Goal: Information Seeking & Learning: Check status

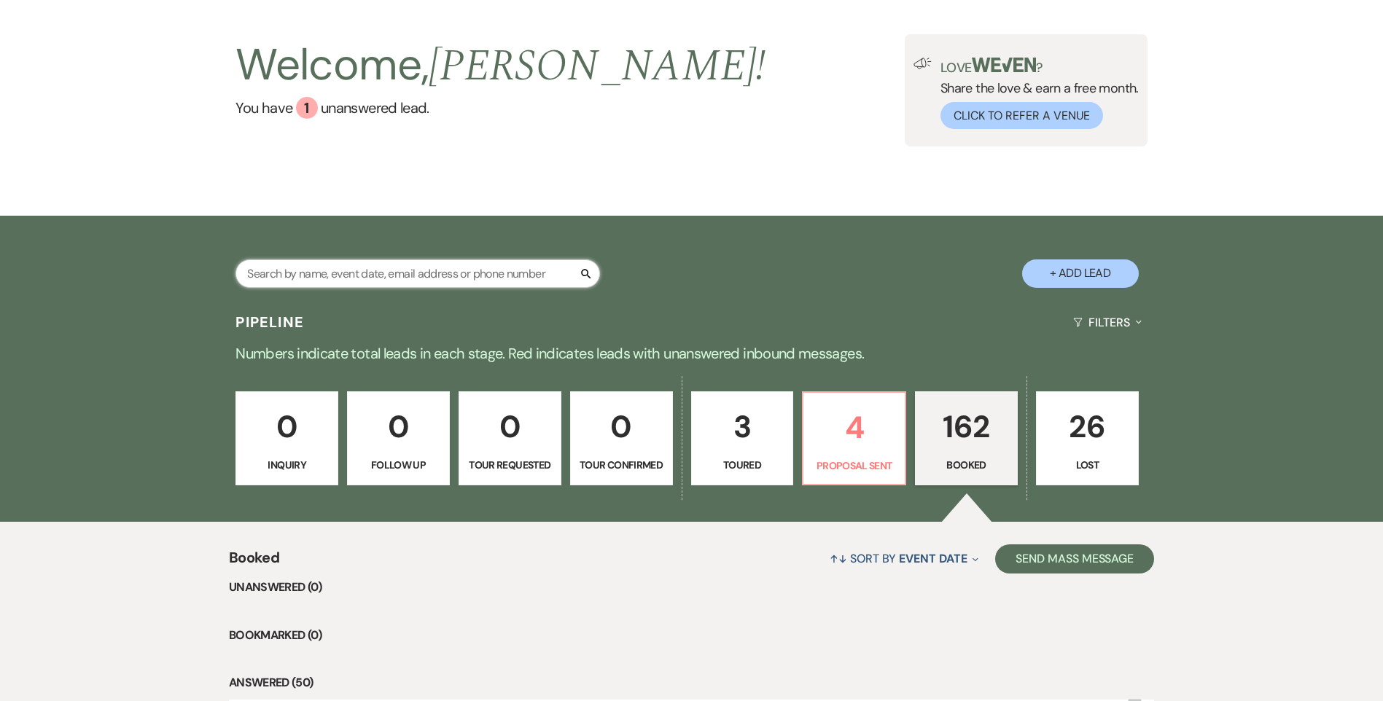
click at [433, 268] on input "text" at bounding box center [418, 274] width 365 height 28
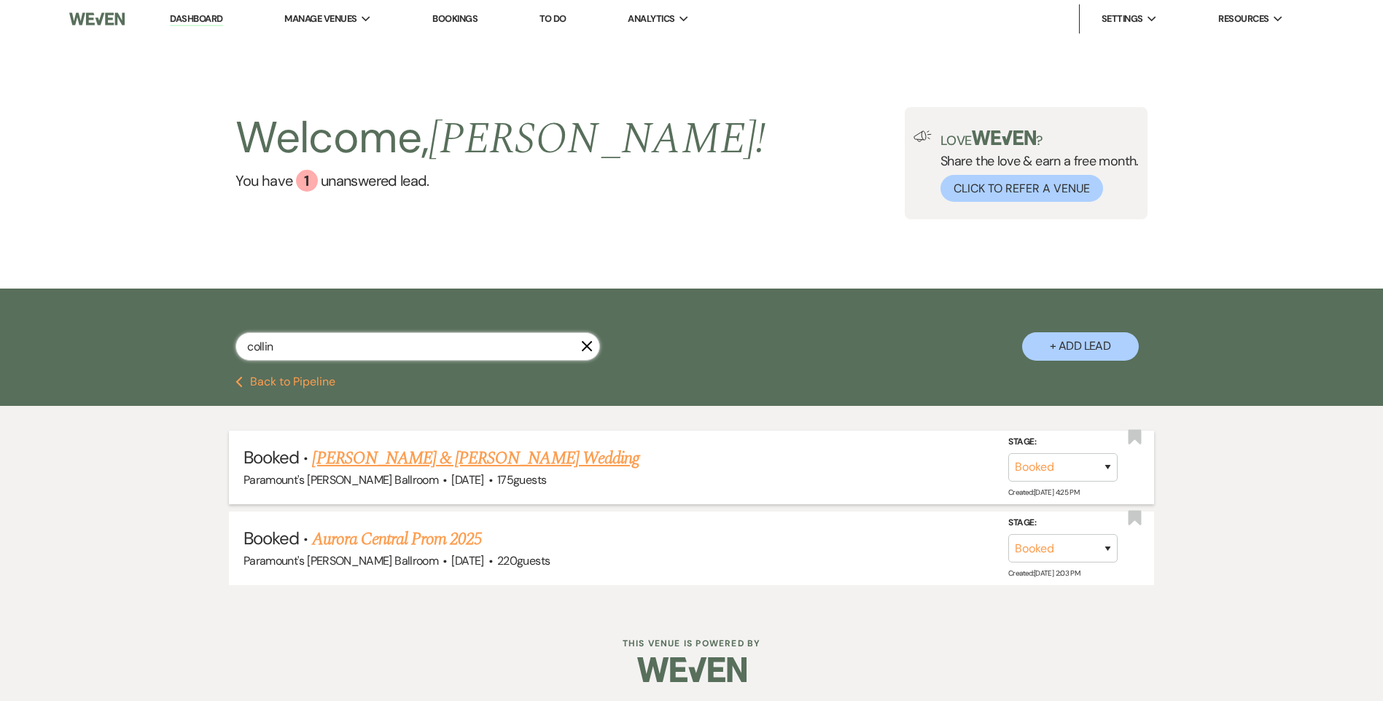
type input "collin"
click at [371, 459] on link "[PERSON_NAME] & [PERSON_NAME] Wedding" at bounding box center [475, 459] width 327 height 26
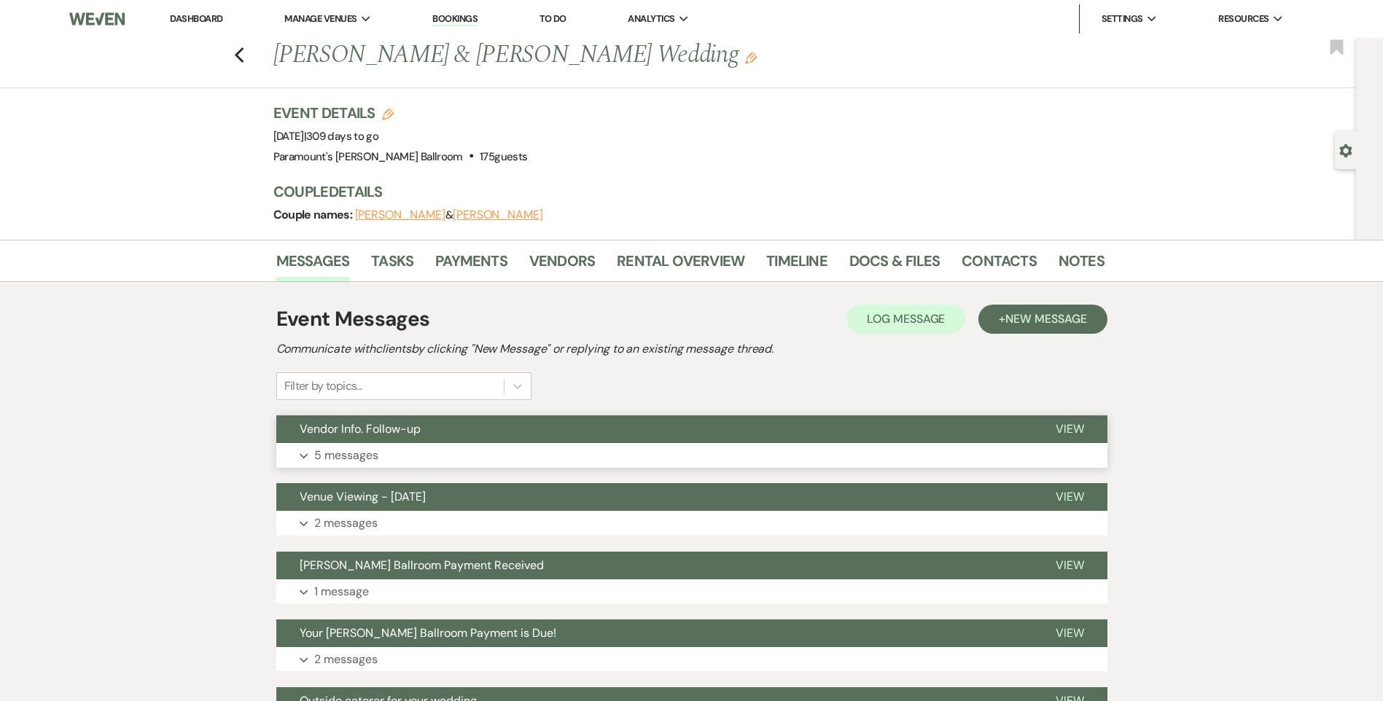
drag, startPoint x: 341, startPoint y: 452, endPoint x: 490, endPoint y: 434, distance: 150.6
click at [340, 452] on p "5 messages" at bounding box center [346, 455] width 64 height 19
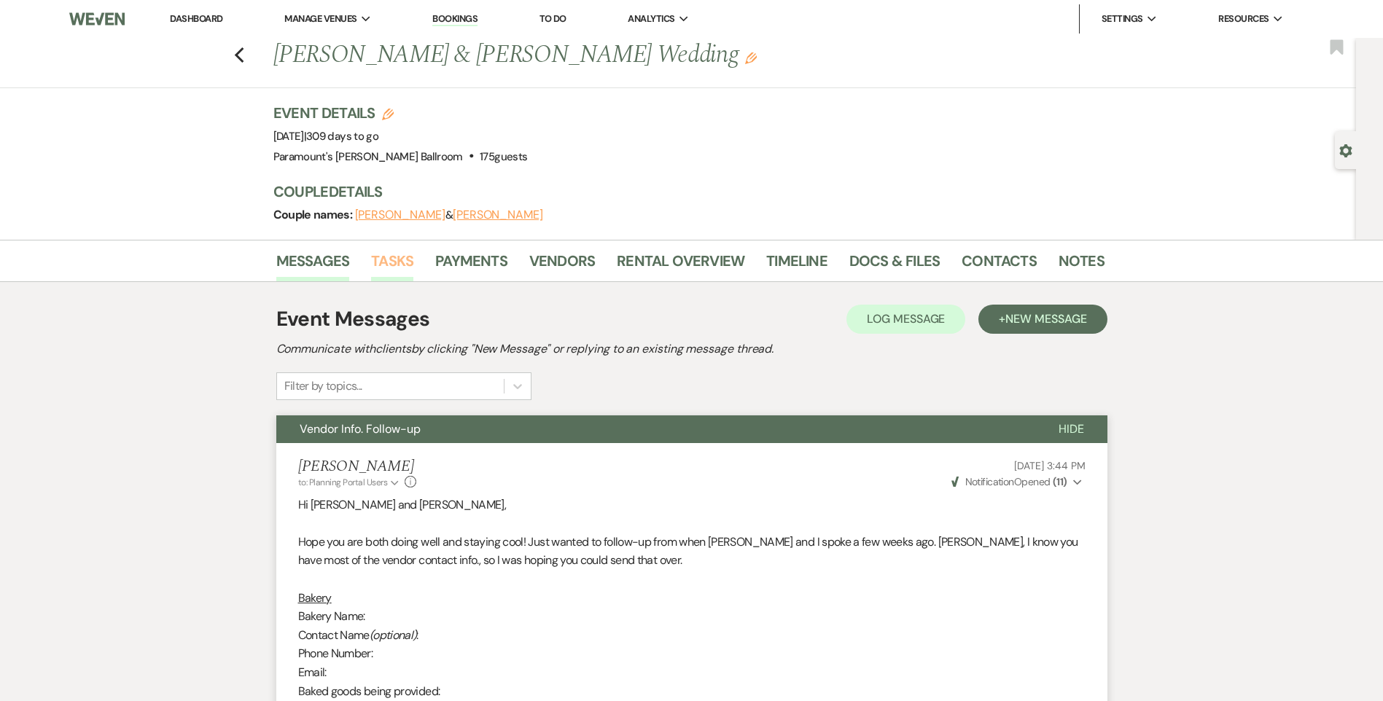
click at [392, 275] on link "Tasks" at bounding box center [392, 265] width 42 height 32
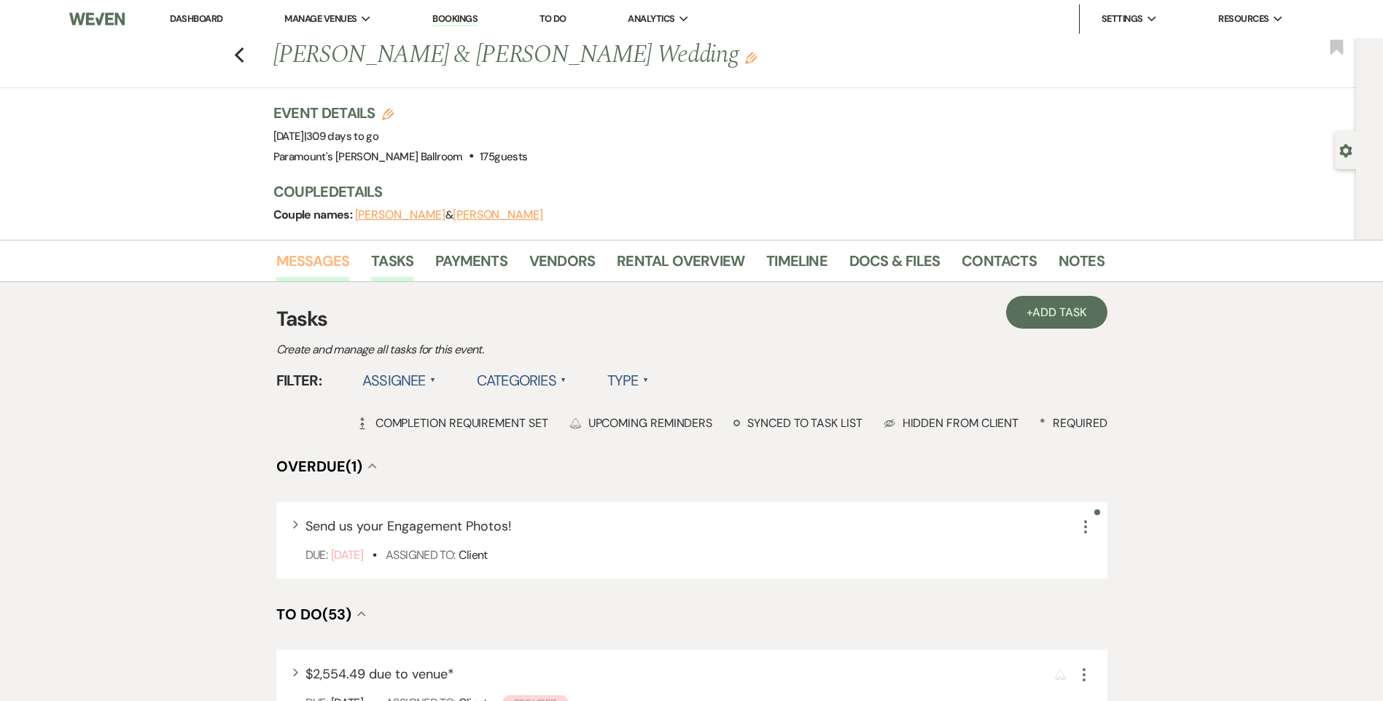
click at [327, 261] on link "Messages" at bounding box center [313, 265] width 74 height 32
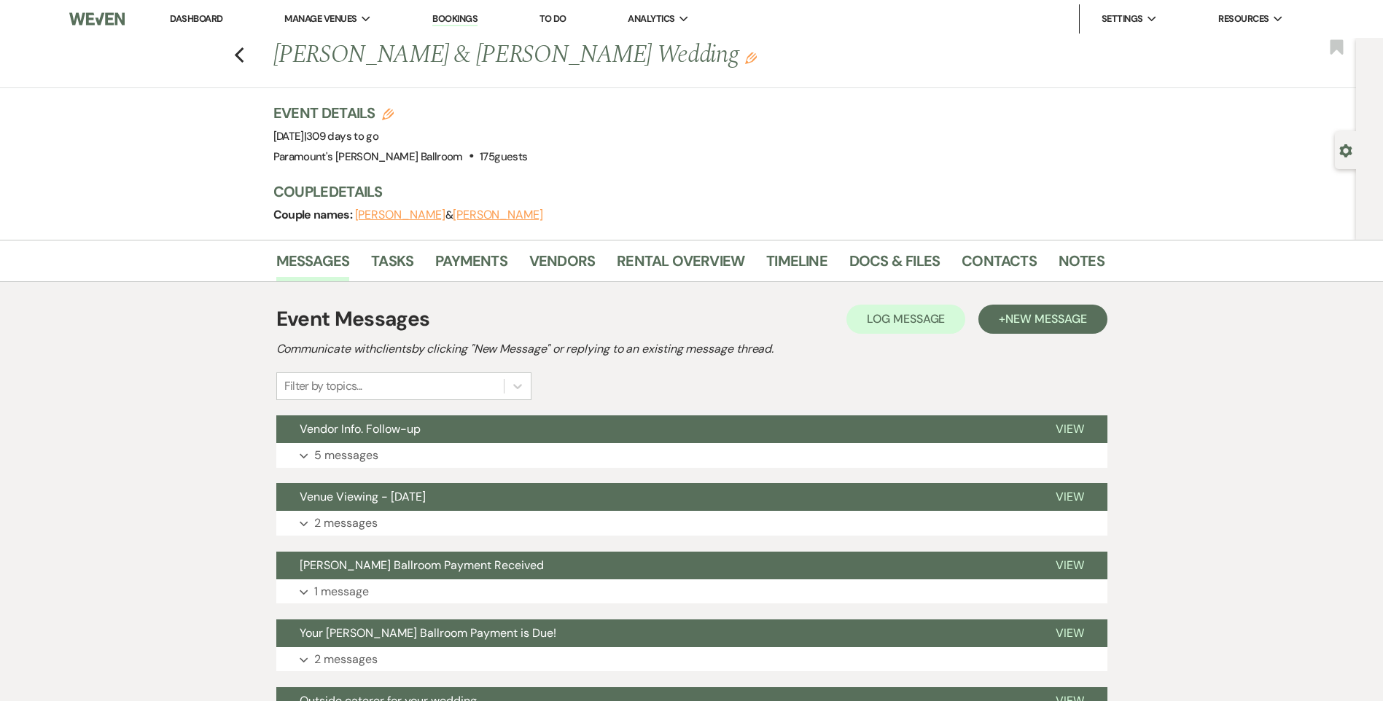
click at [419, 454] on button "Expand 5 messages" at bounding box center [691, 455] width 831 height 25
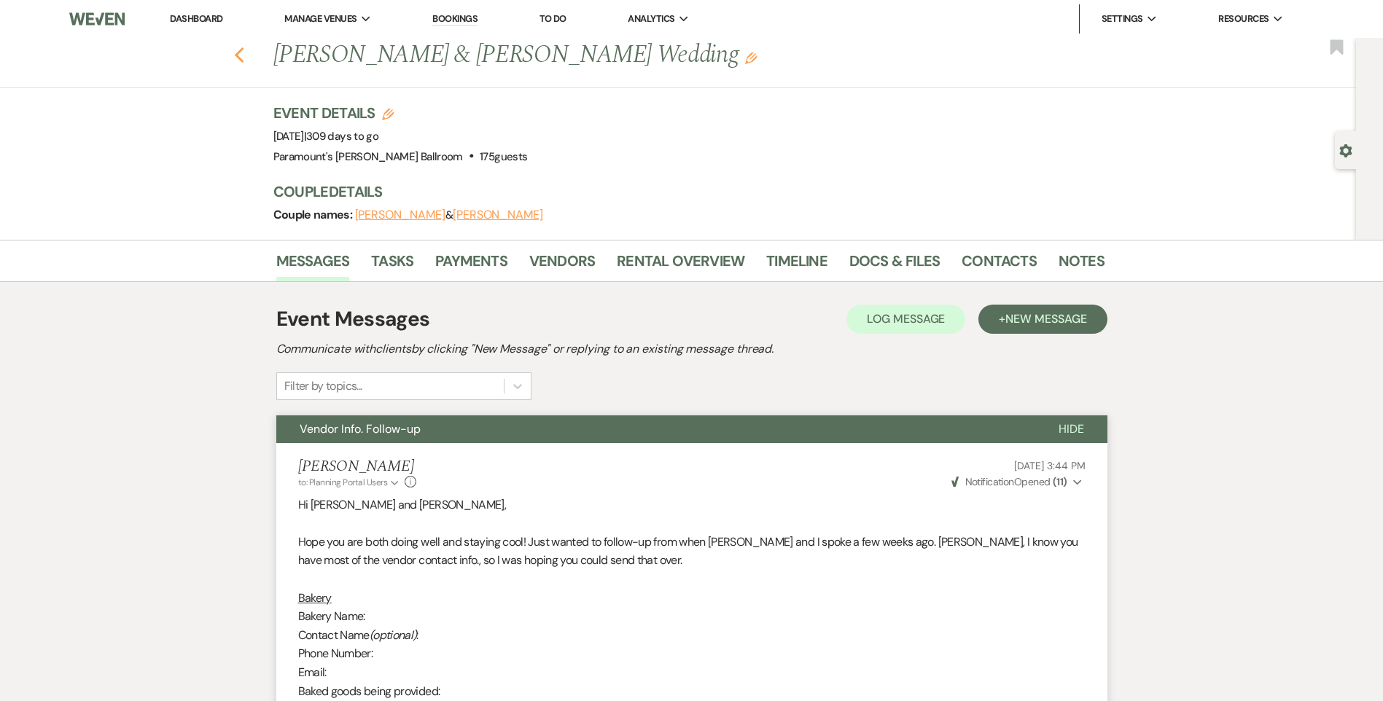
click at [249, 53] on div "Previous [PERSON_NAME] & [PERSON_NAME] Wedding Edit Bookmark" at bounding box center [675, 63] width 1364 height 50
click at [245, 53] on icon "Previous" at bounding box center [239, 55] width 11 height 17
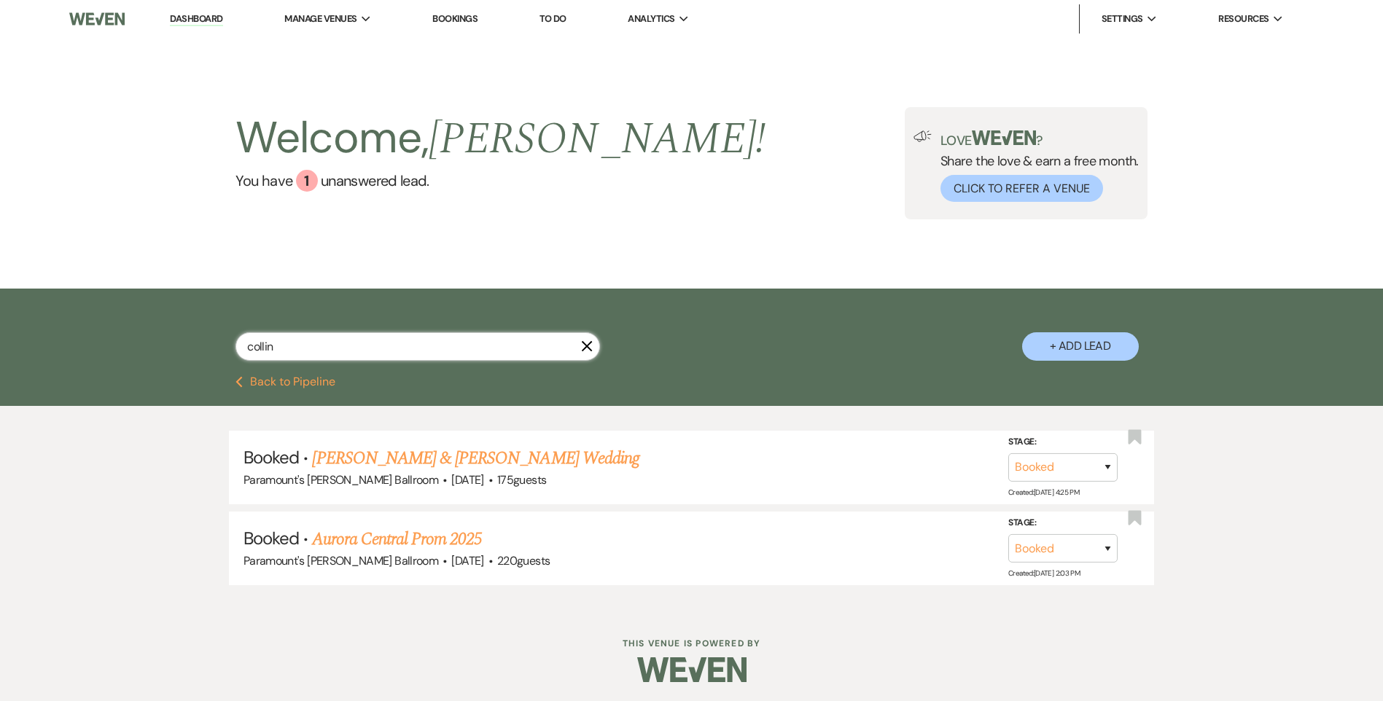
drag, startPoint x: 327, startPoint y: 349, endPoint x: 224, endPoint y: 344, distance: 102.9
click at [224, 344] on div "collin X + Add Lead" at bounding box center [692, 334] width 1050 height 77
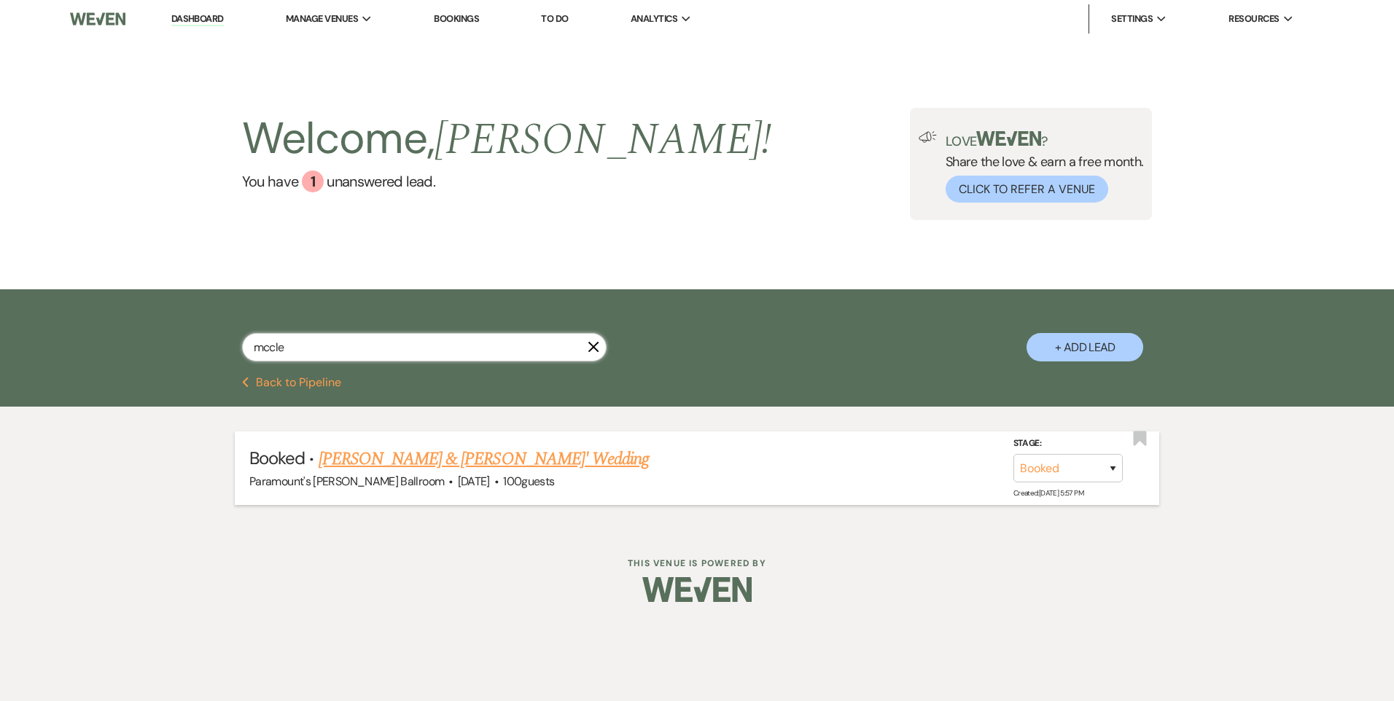
type input "mccle"
click at [481, 465] on link "[PERSON_NAME] & [PERSON_NAME]' Wedding" at bounding box center [484, 459] width 331 height 26
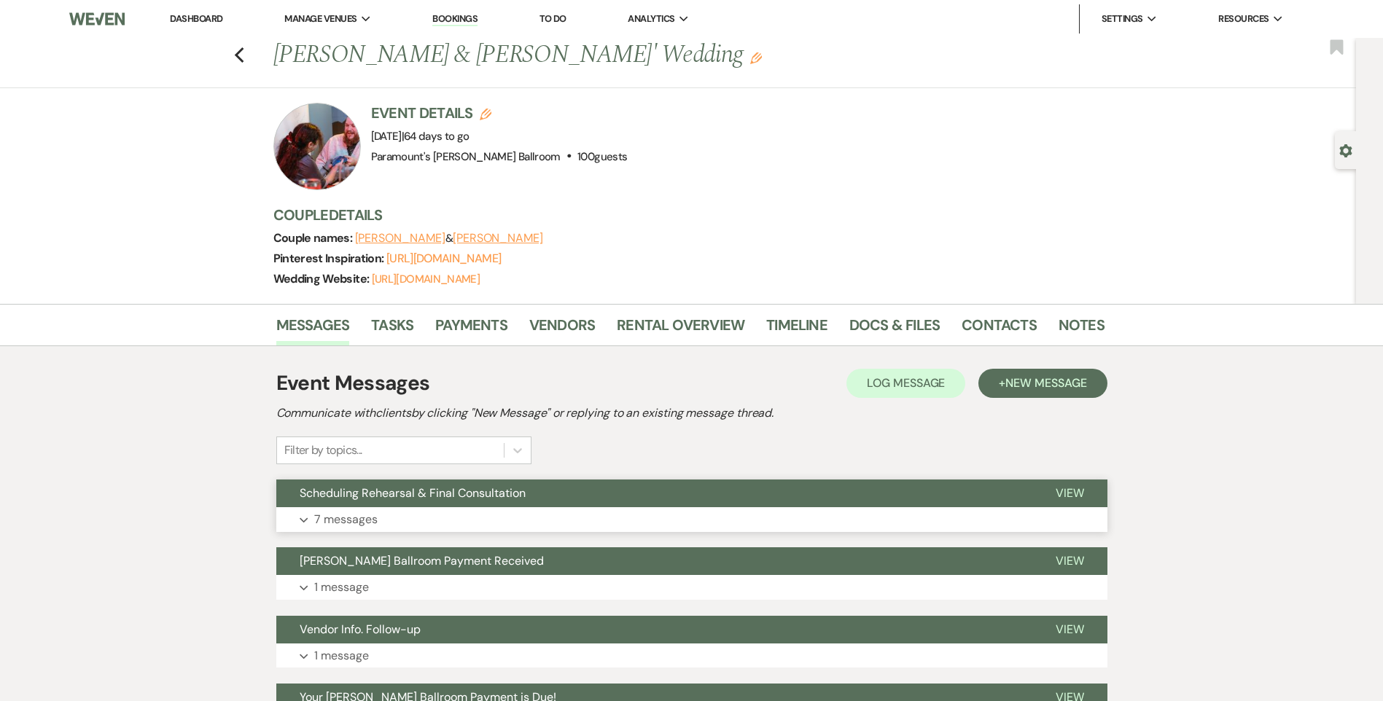
click at [538, 489] on button "Scheduling Rehearsal & Final Consultation" at bounding box center [654, 494] width 756 height 28
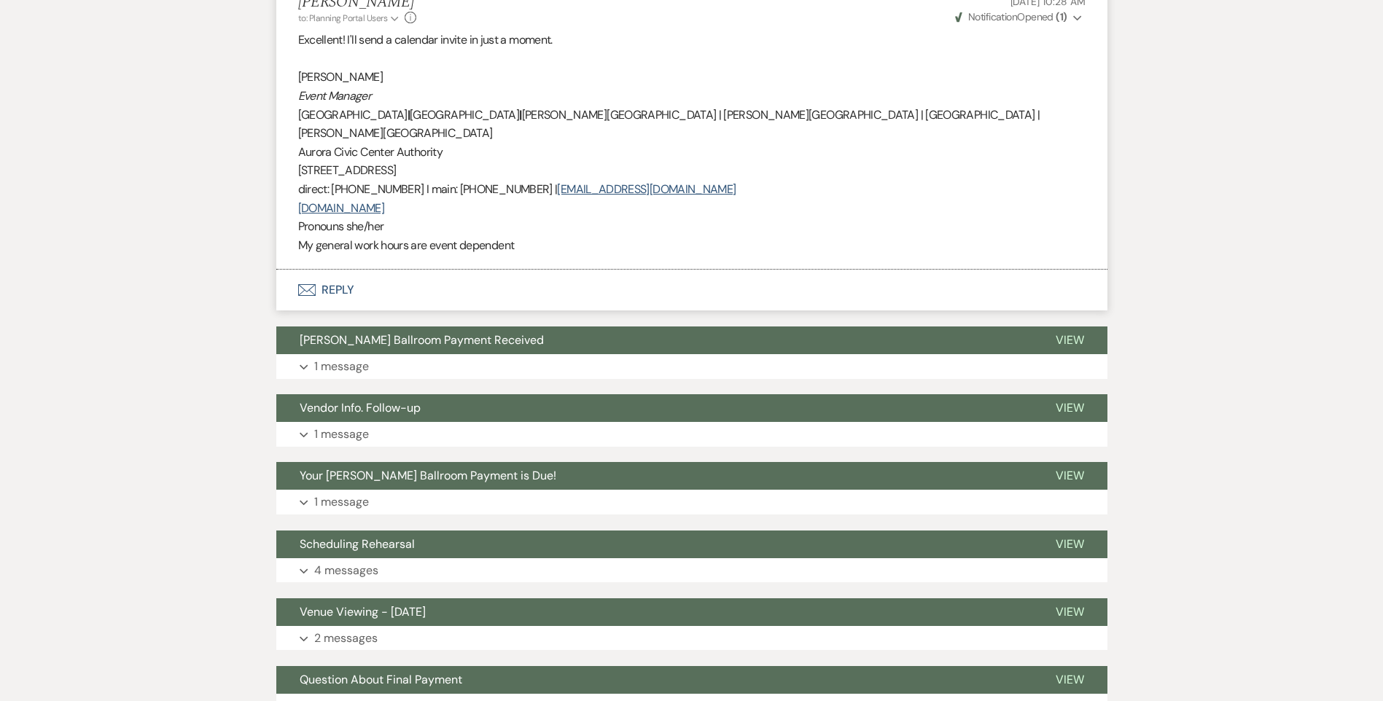
scroll to position [1969, 0]
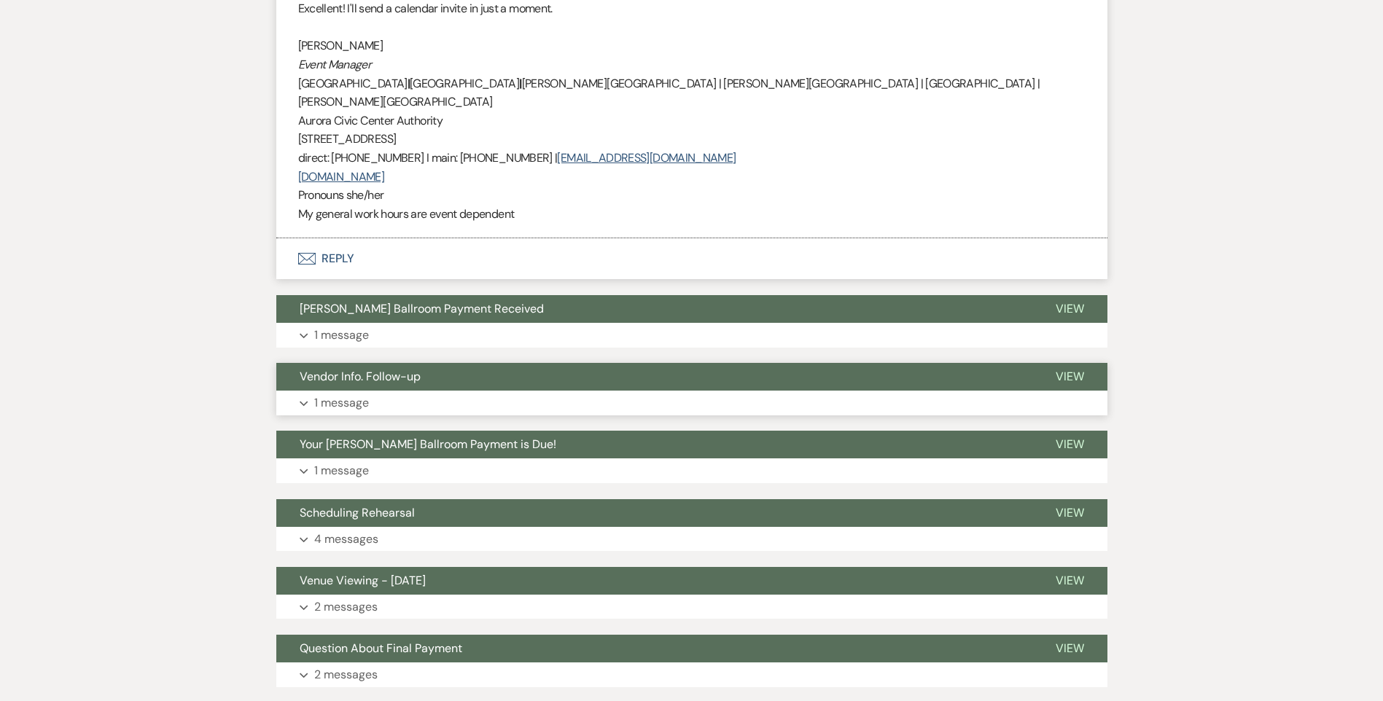
click at [438, 363] on button "Vendor Info. Follow-up" at bounding box center [654, 377] width 756 height 28
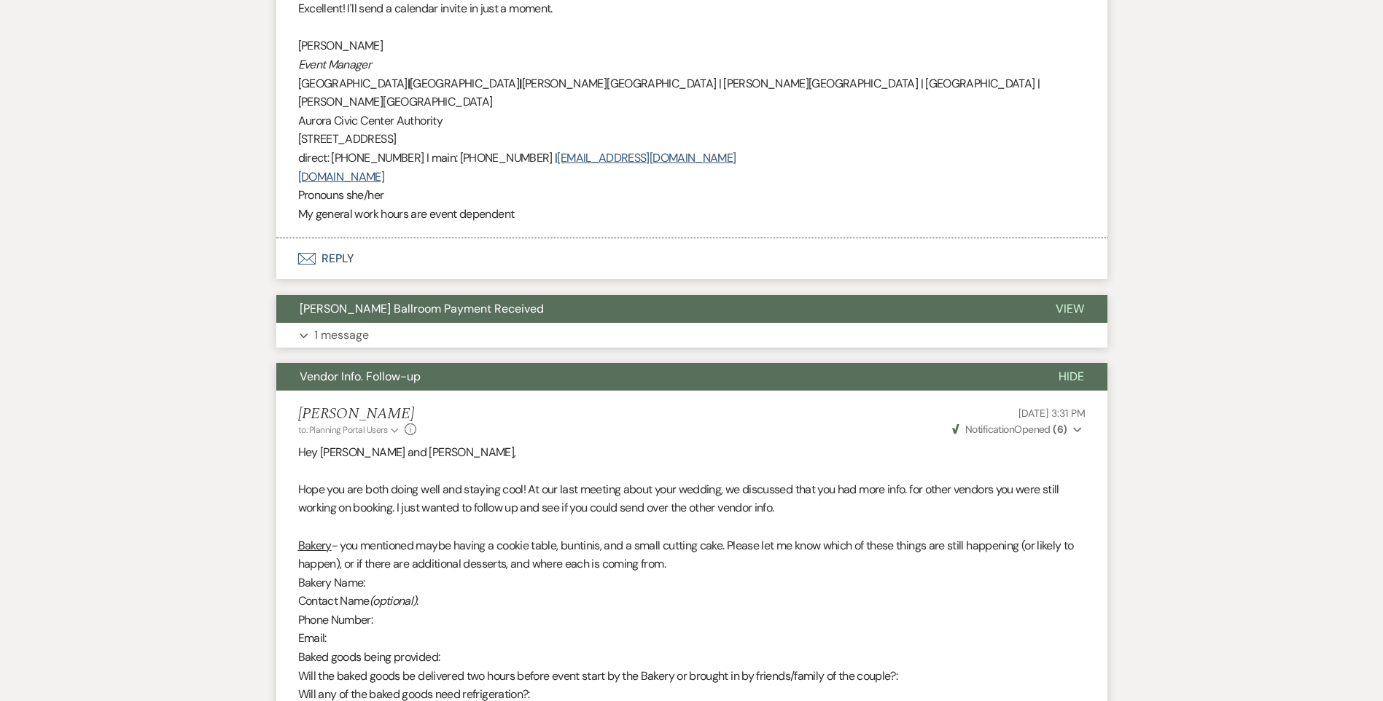
click at [371, 323] on button "Expand 1 message" at bounding box center [691, 335] width 831 height 25
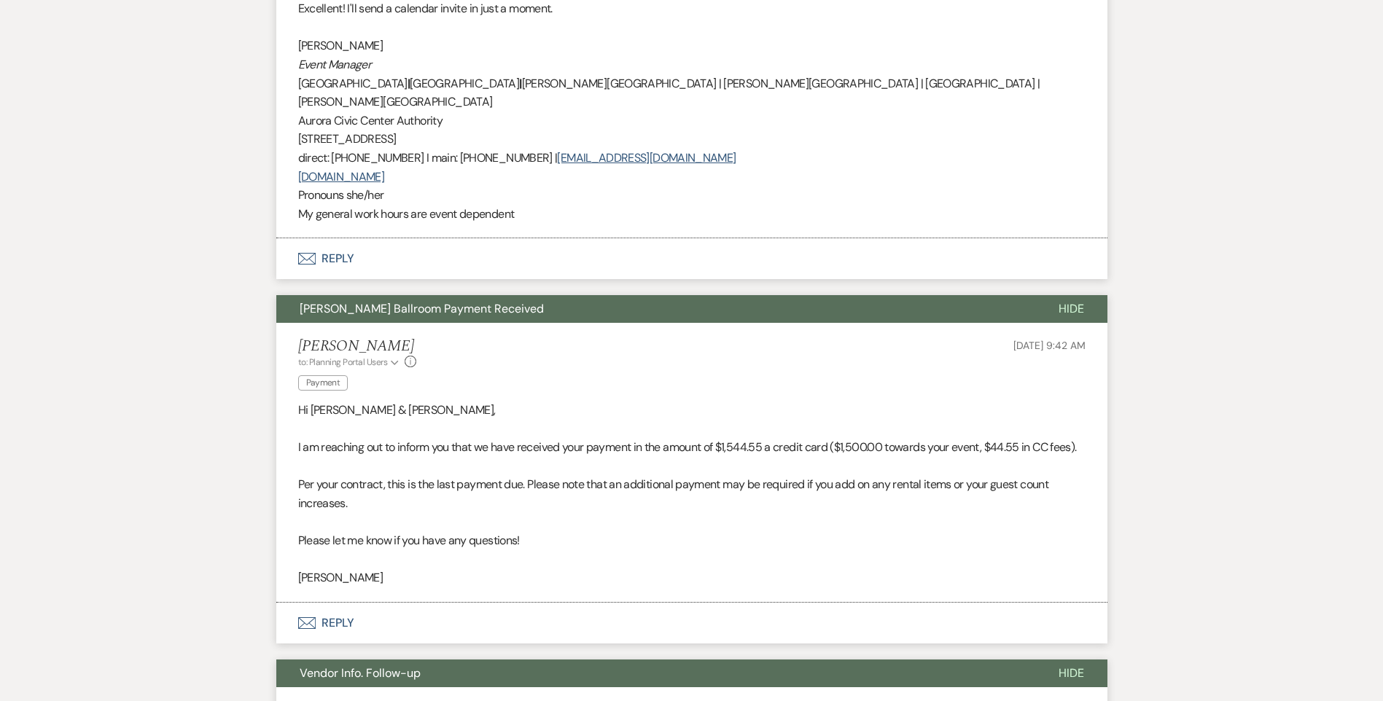
click at [371, 338] on h5 "[PERSON_NAME]" at bounding box center [357, 347] width 119 height 18
click at [389, 301] on span "[PERSON_NAME] Ballroom Payment Received" at bounding box center [422, 308] width 244 height 15
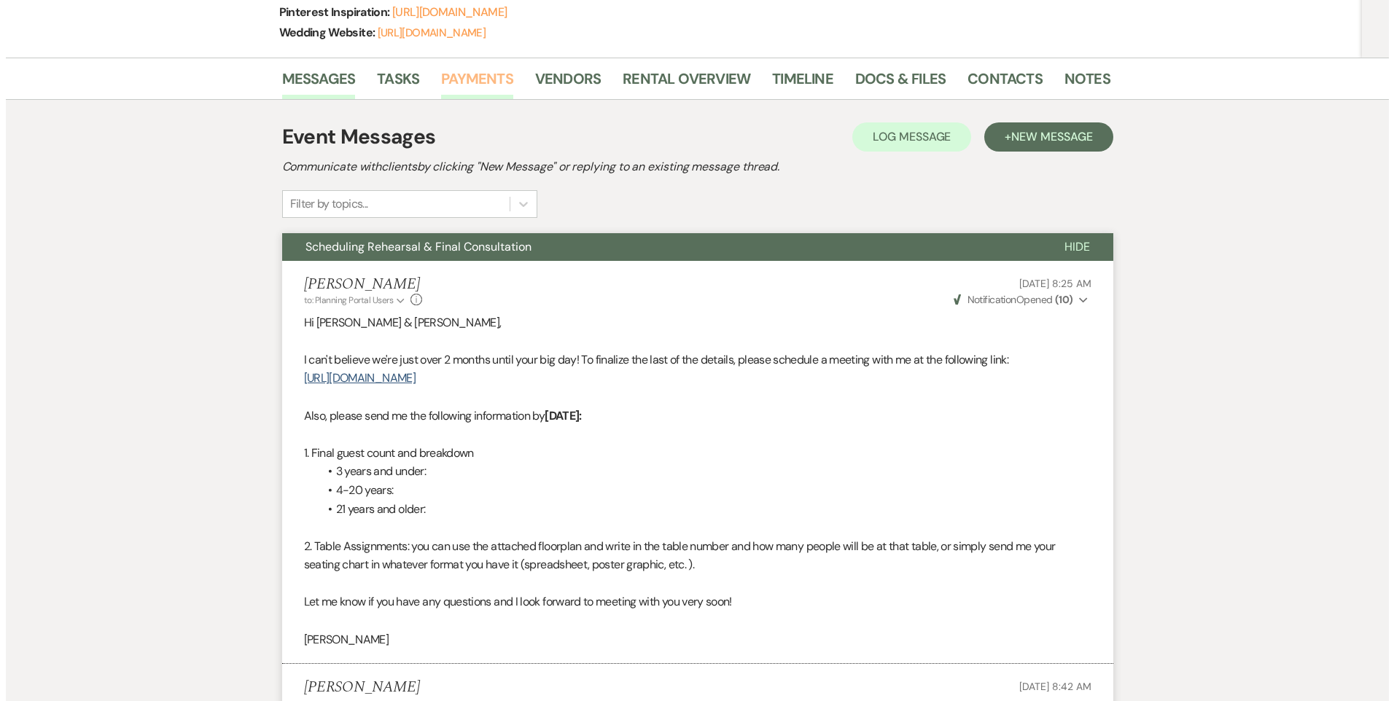
scroll to position [0, 0]
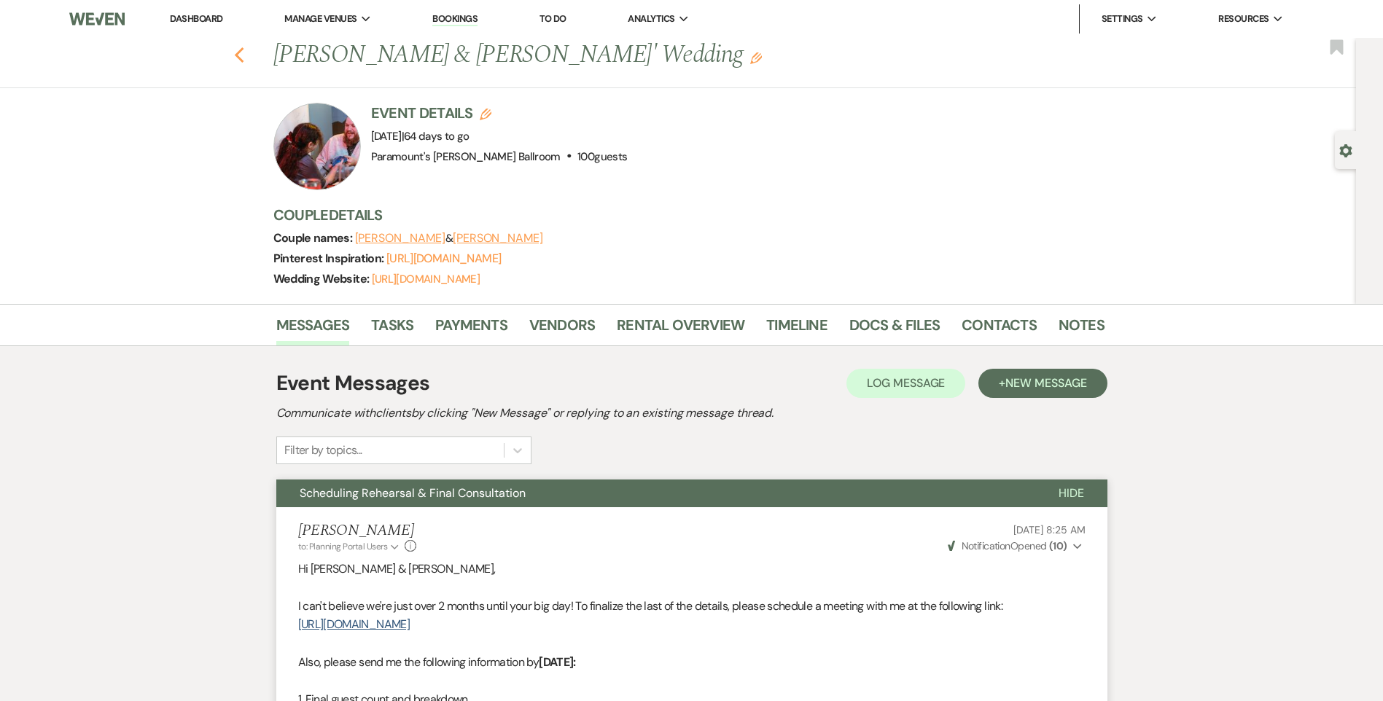
click at [243, 59] on icon "Previous" at bounding box center [239, 55] width 11 height 17
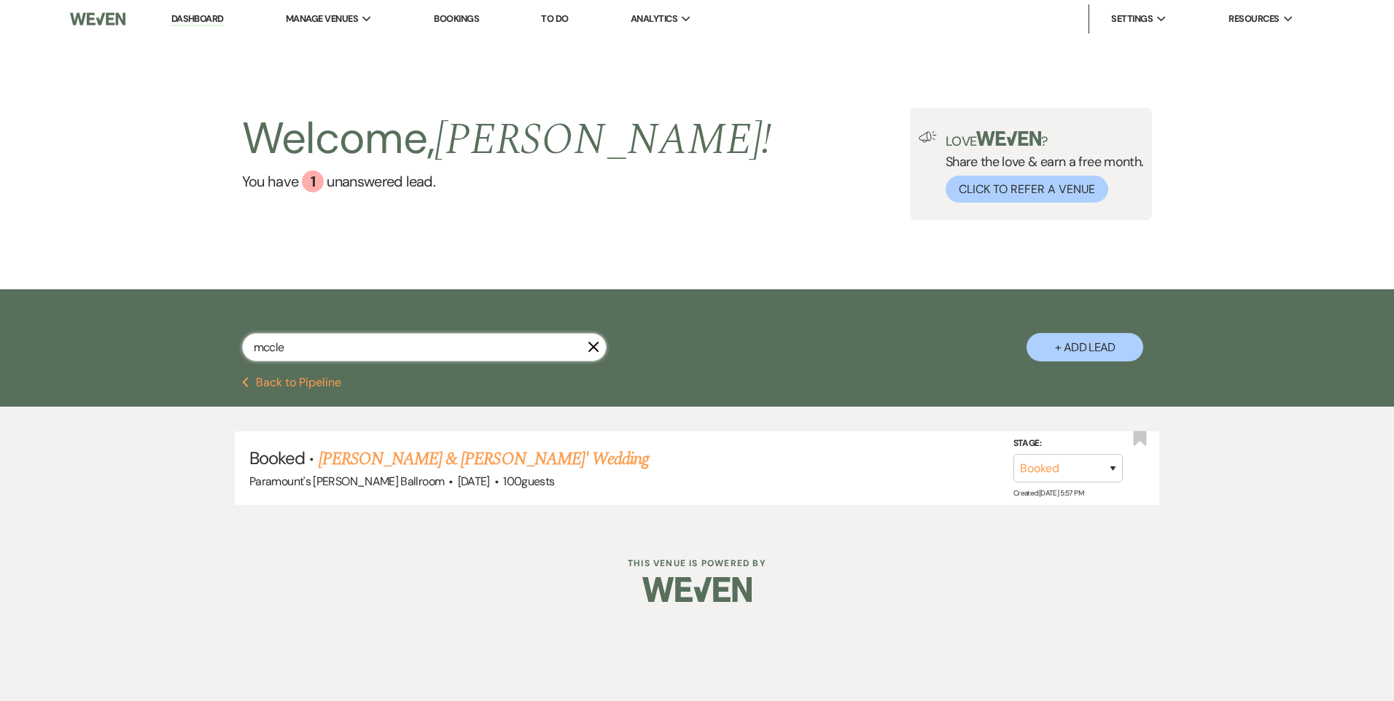
drag, startPoint x: 303, startPoint y: 346, endPoint x: 203, endPoint y: 339, distance: 100.2
click at [206, 341] on div "mccle X + Add Lead" at bounding box center [697, 335] width 1050 height 77
click at [365, 180] on link "You have 1 unanswered lead ." at bounding box center [507, 182] width 530 height 22
click at [390, 186] on link "You have 1 unanswered lead ." at bounding box center [507, 182] width 530 height 22
click at [351, 177] on link "You have 1 unanswered lead ." at bounding box center [507, 182] width 530 height 22
